Goal: Task Accomplishment & Management: Complete application form

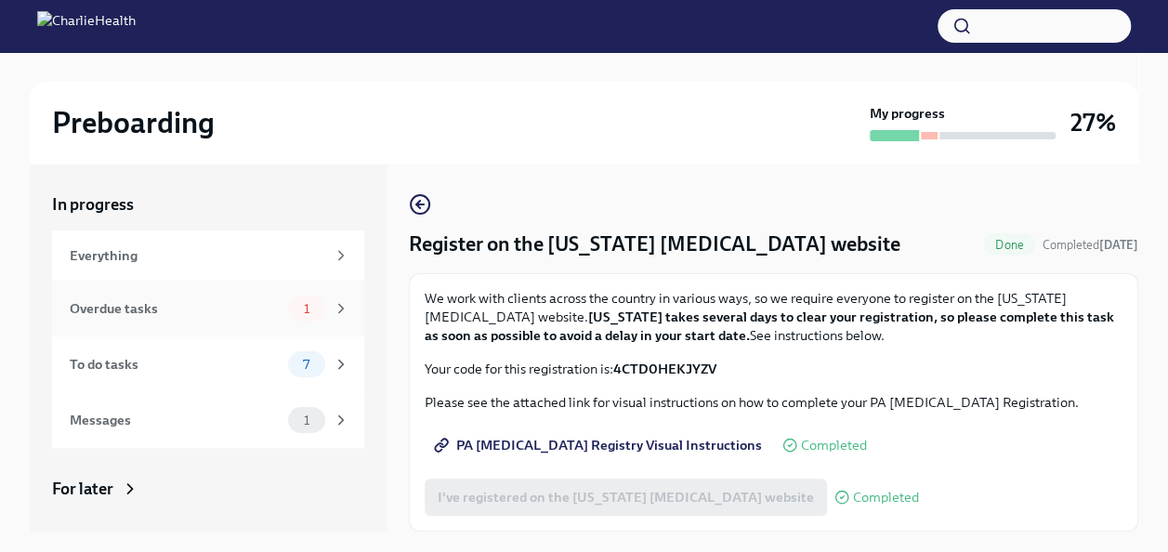
click at [294, 284] on div "Overdue tasks 1" at bounding box center [208, 309] width 312 height 56
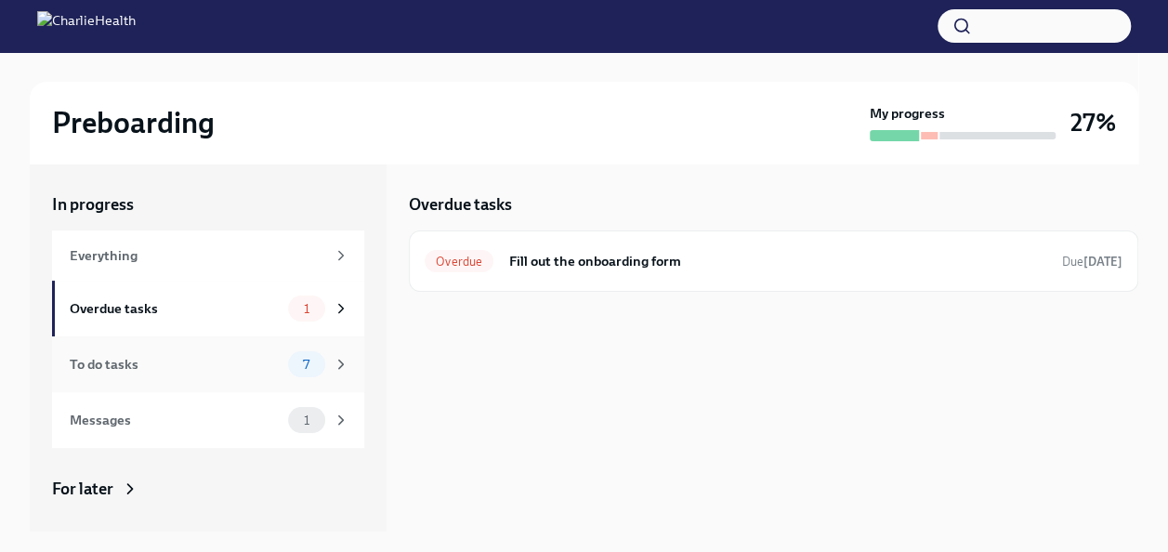
click at [288, 353] on div "7" at bounding box center [318, 364] width 61 height 26
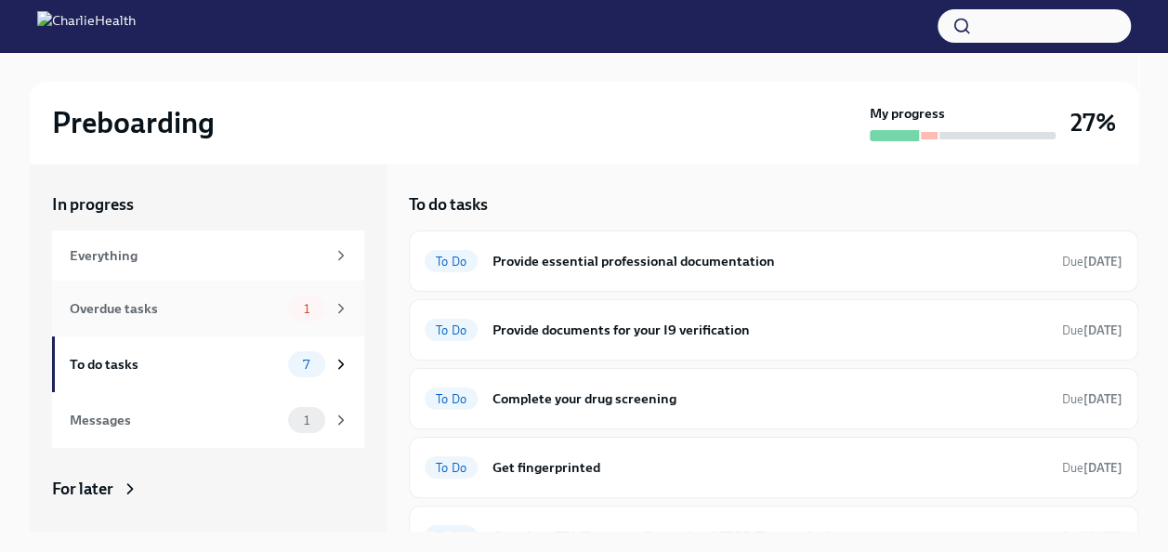
click at [344, 317] on div "Overdue tasks 1" at bounding box center [208, 309] width 312 height 56
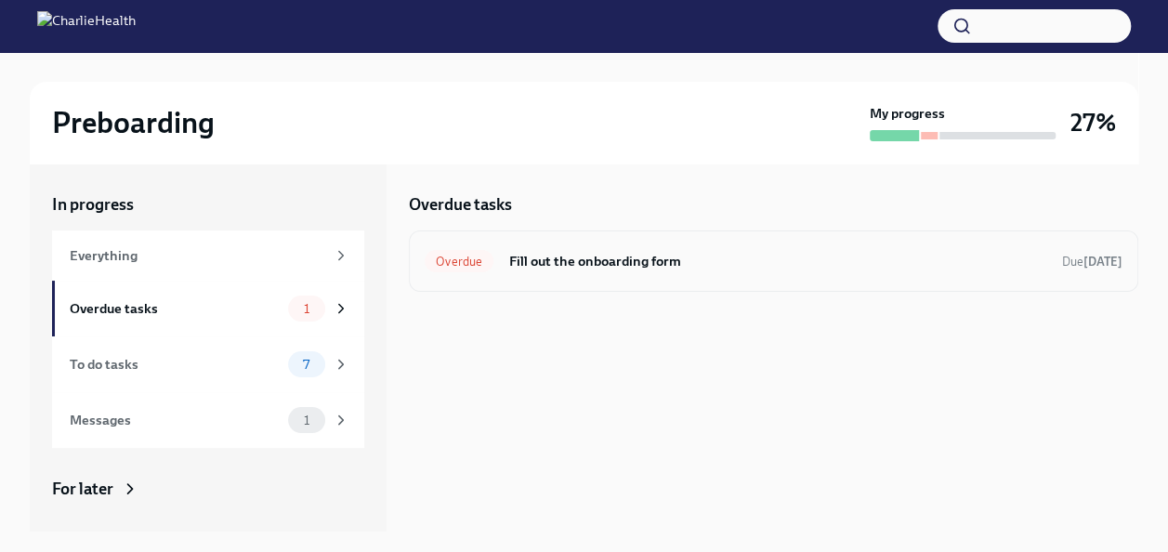
click at [567, 274] on div "Overdue Fill out the onboarding form Due [DATE]" at bounding box center [774, 261] width 698 height 30
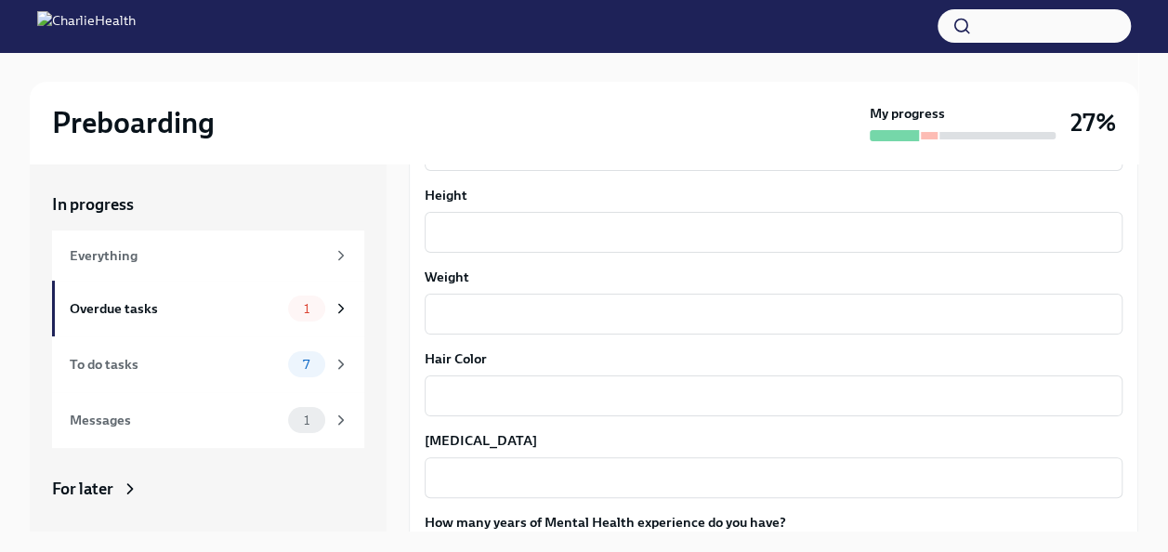
scroll to position [1820, 0]
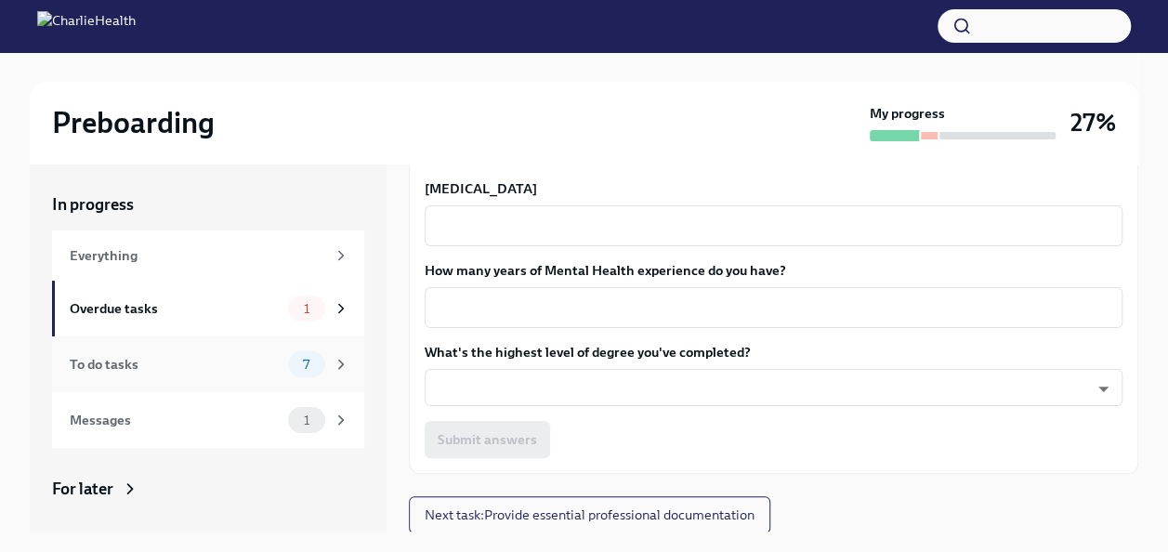
click at [253, 355] on div "To do tasks" at bounding box center [175, 364] width 211 height 20
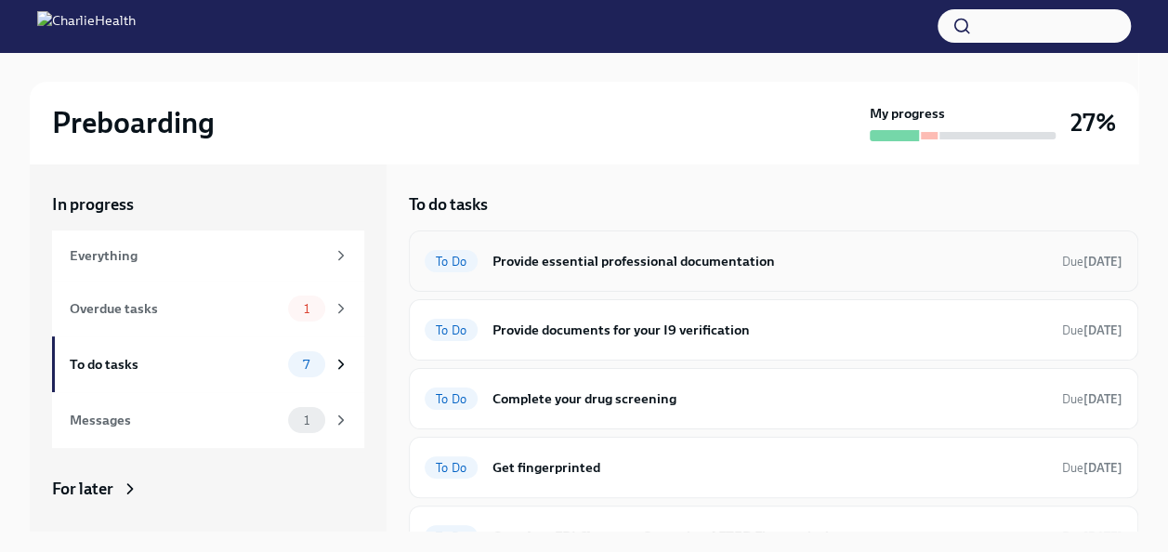
click at [669, 284] on div "To Do Provide essential professional documentation Due [DATE]" at bounding box center [774, 261] width 730 height 61
click at [669, 258] on h6 "Provide essential professional documentation" at bounding box center [770, 261] width 555 height 20
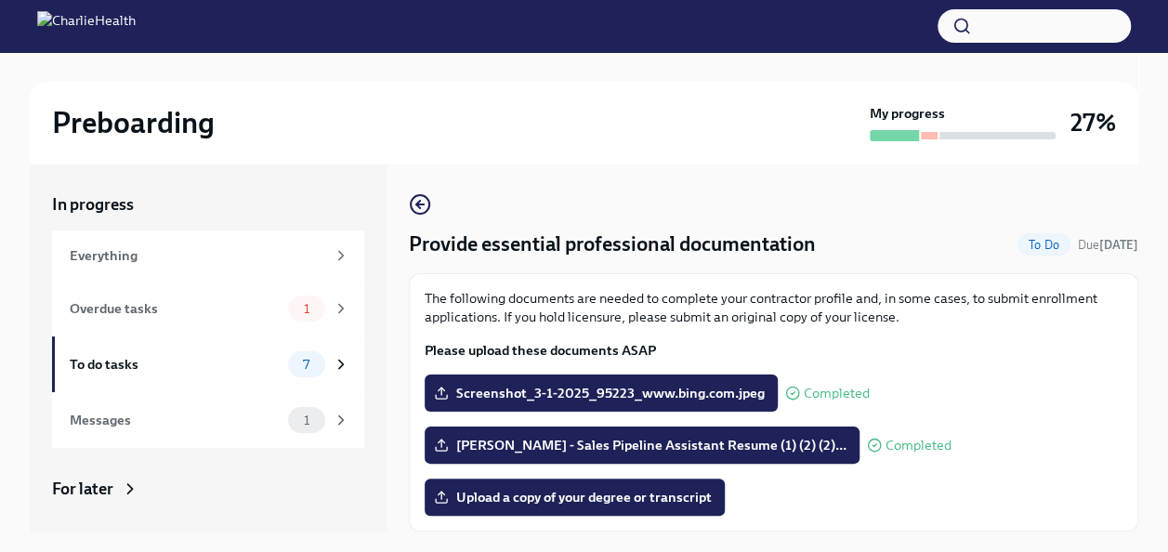
scroll to position [58, 0]
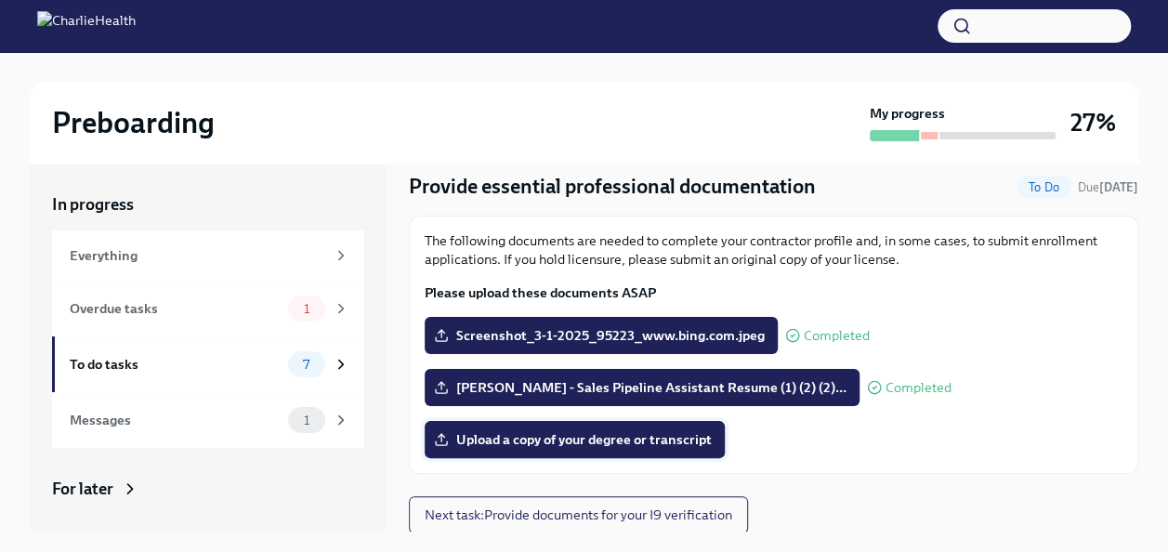
click at [641, 424] on label "Upload a copy of your degree or transcript" at bounding box center [575, 439] width 300 height 37
click at [0, 0] on input "Upload a copy of your degree or transcript" at bounding box center [0, 0] width 0 height 0
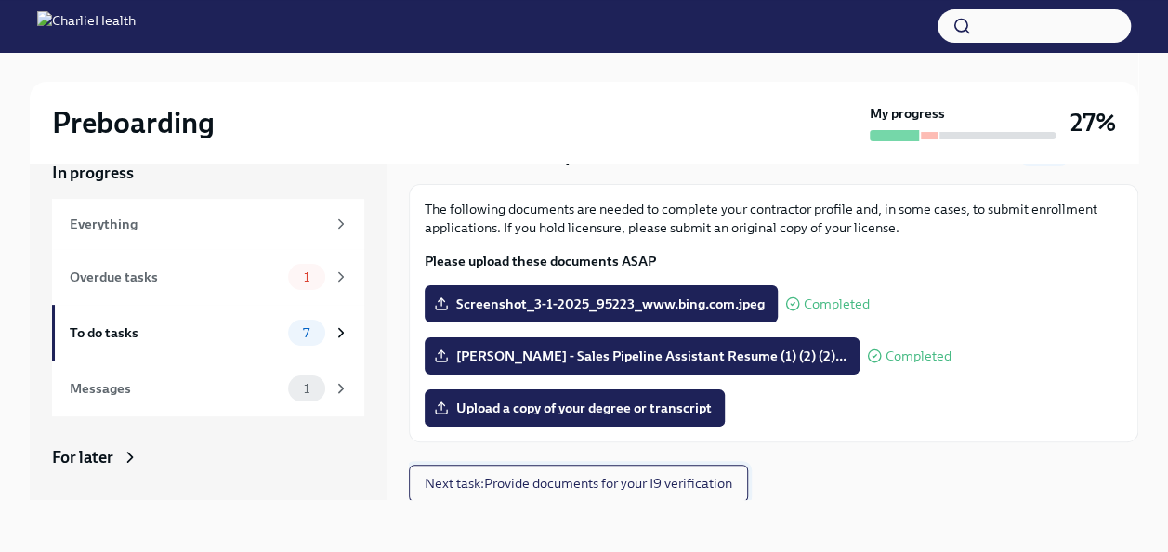
click at [595, 489] on span "Next task : Provide documents for your I9 verification" at bounding box center [579, 483] width 308 height 19
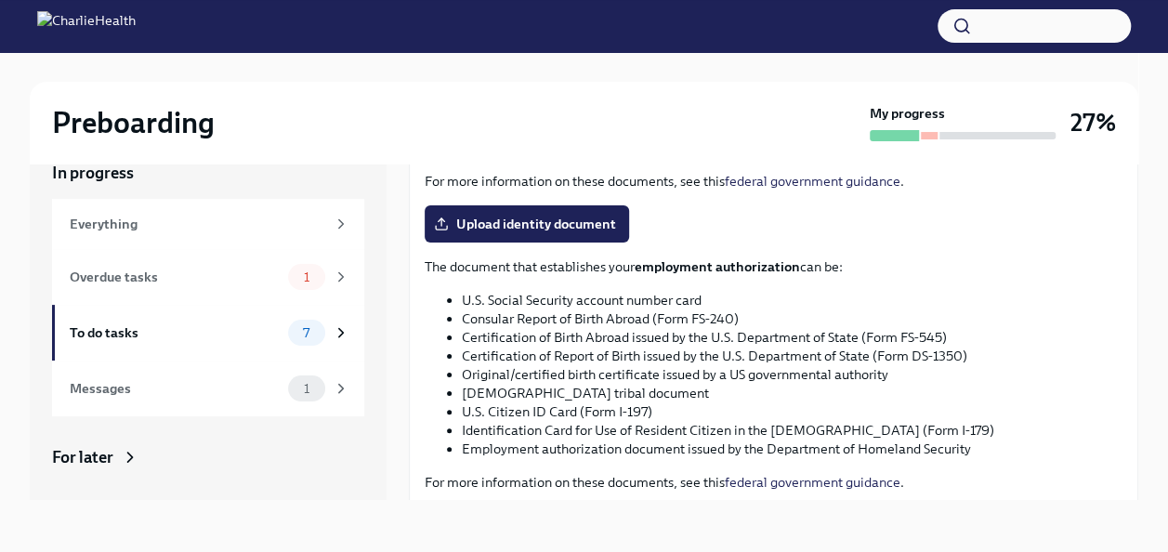
scroll to position [974, 0]
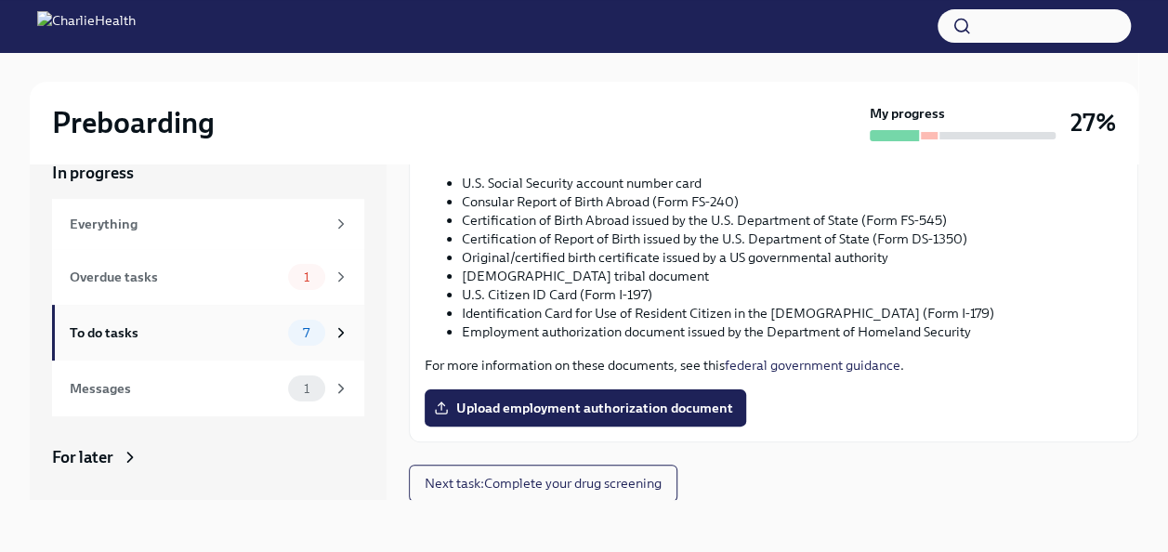
click at [262, 320] on div "To do tasks 7" at bounding box center [210, 333] width 280 height 26
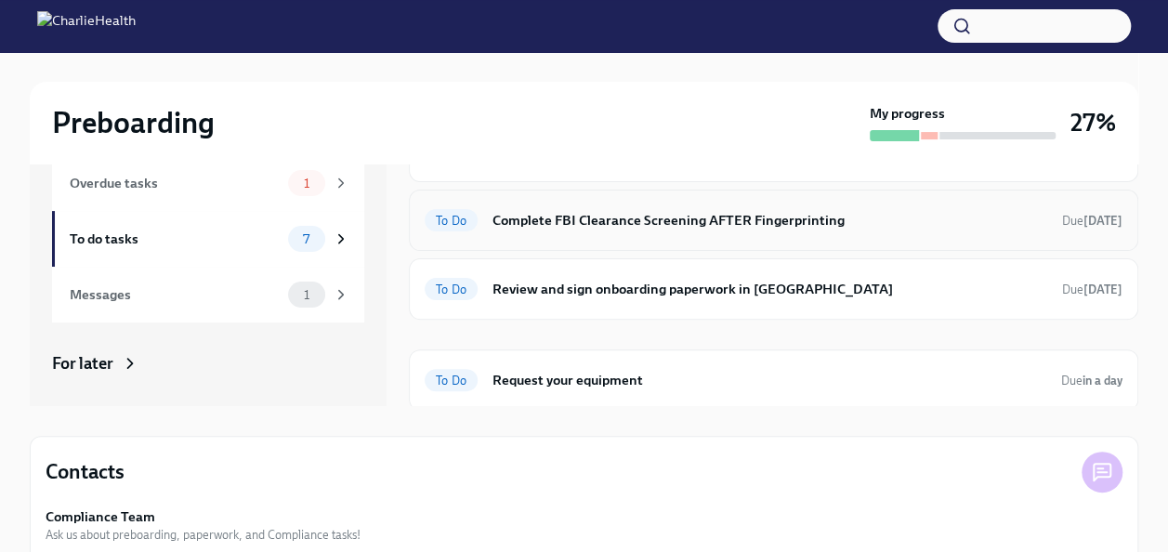
scroll to position [126, 0]
click at [586, 389] on div "To Do Request your equipment Due in a day" at bounding box center [774, 379] width 730 height 61
click at [560, 376] on h6 "Request your equipment" at bounding box center [770, 379] width 554 height 20
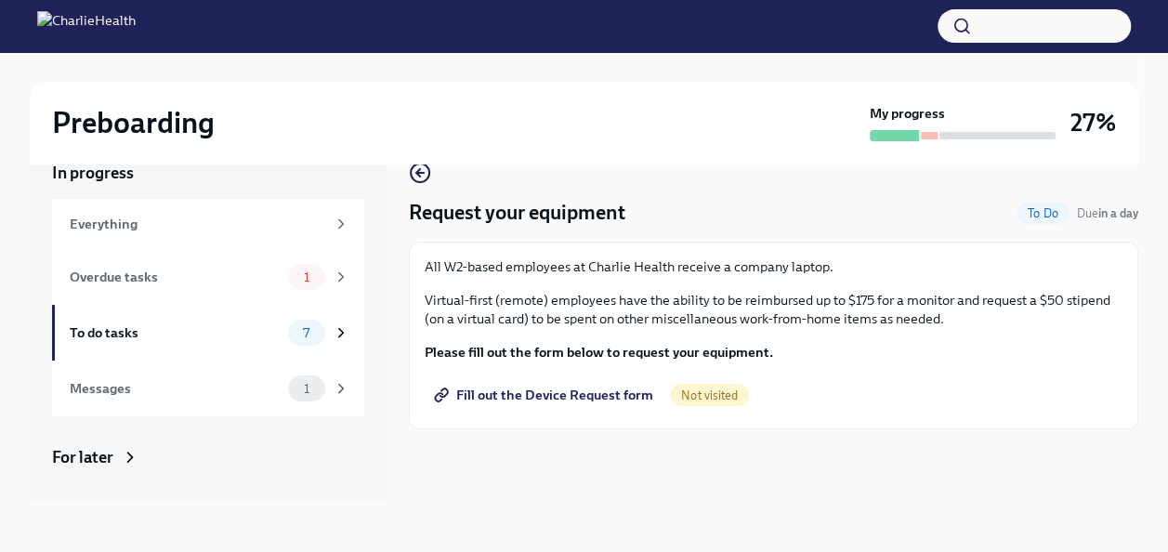
click at [526, 401] on span "Fill out the Device Request form" at bounding box center [546, 395] width 216 height 19
